Goal: Task Accomplishment & Management: Use online tool/utility

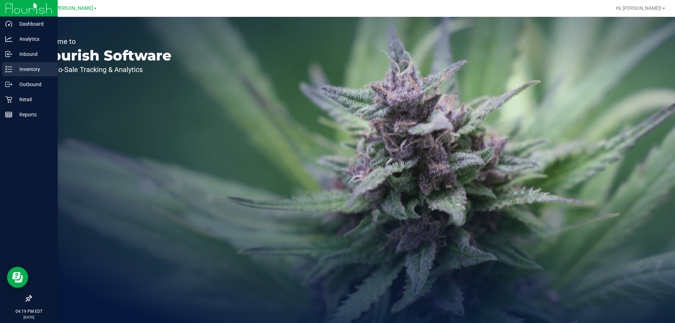
click at [27, 67] on p "Inventory" at bounding box center [33, 69] width 42 height 8
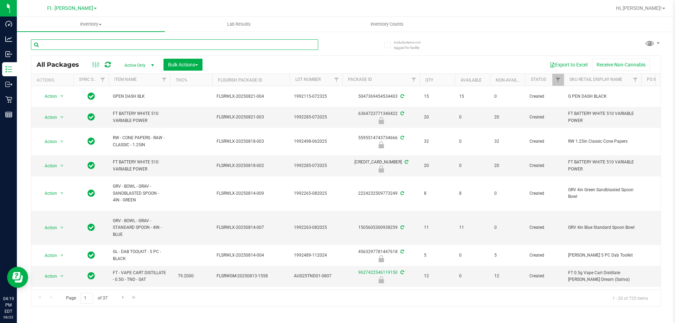
click at [129, 43] on input "text" at bounding box center [174, 44] width 287 height 11
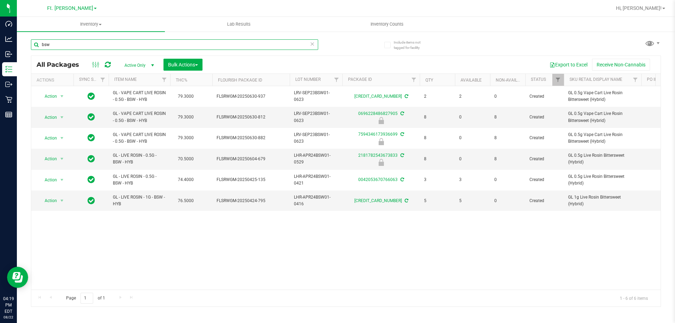
type input "bsw"
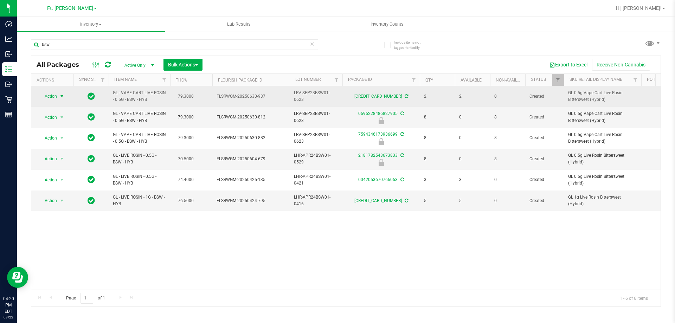
click at [51, 96] on span "Action" at bounding box center [47, 96] width 19 height 10
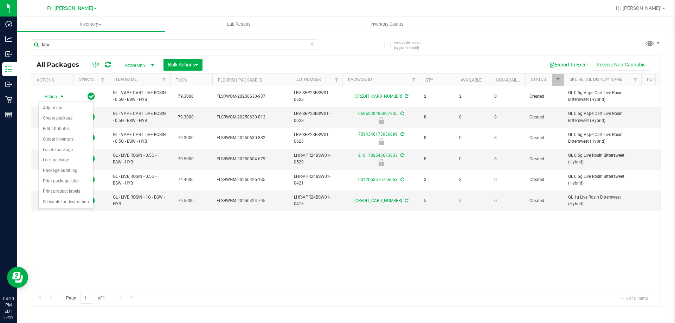
click at [267, 62] on div "Export to Excel Receive Non-Cannabis" at bounding box center [431, 65] width 447 height 12
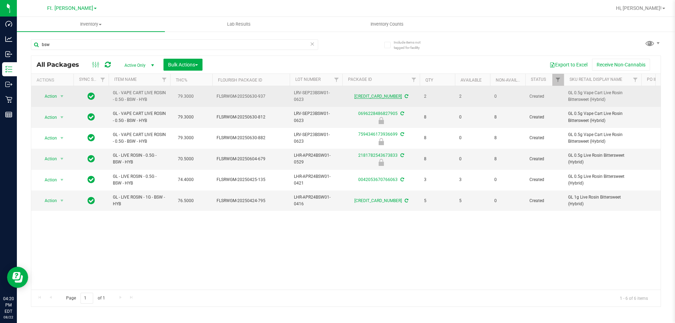
click at [387, 96] on link "[CREDIT_CARD_NUMBER]" at bounding box center [377, 96] width 47 height 5
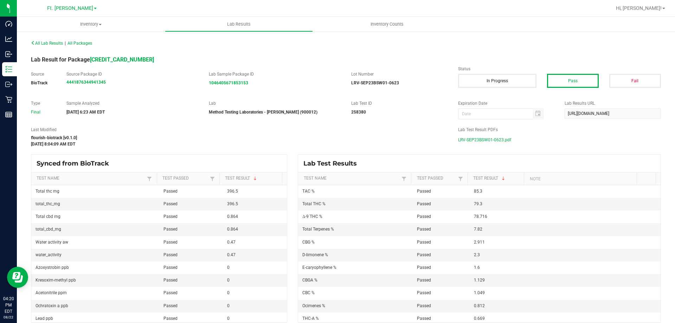
click at [491, 142] on span "LRV-SEP23BSW01-0623.pdf" at bounding box center [484, 140] width 53 height 11
